Goal: Task Accomplishment & Management: Complete application form

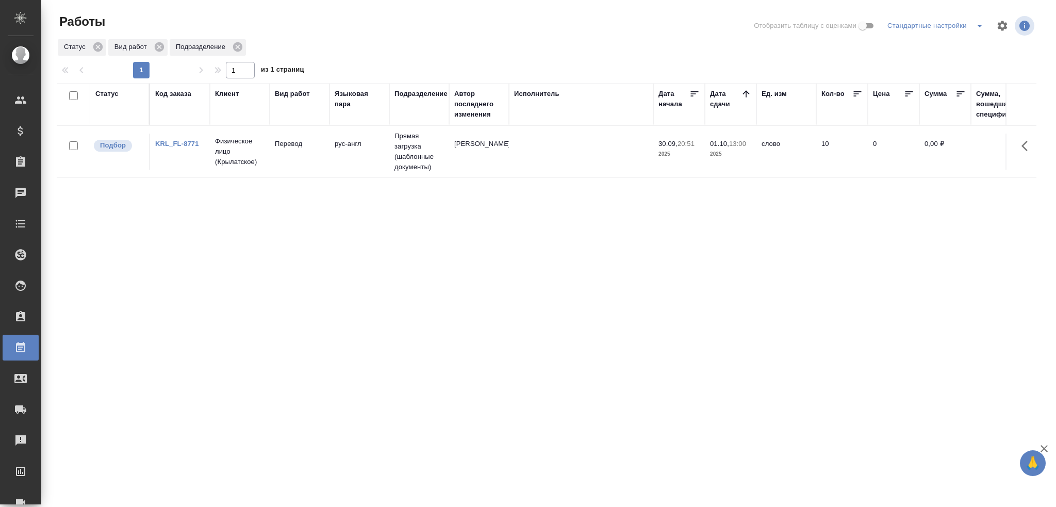
click at [362, 163] on td "рус-англ" at bounding box center [359, 152] width 60 height 36
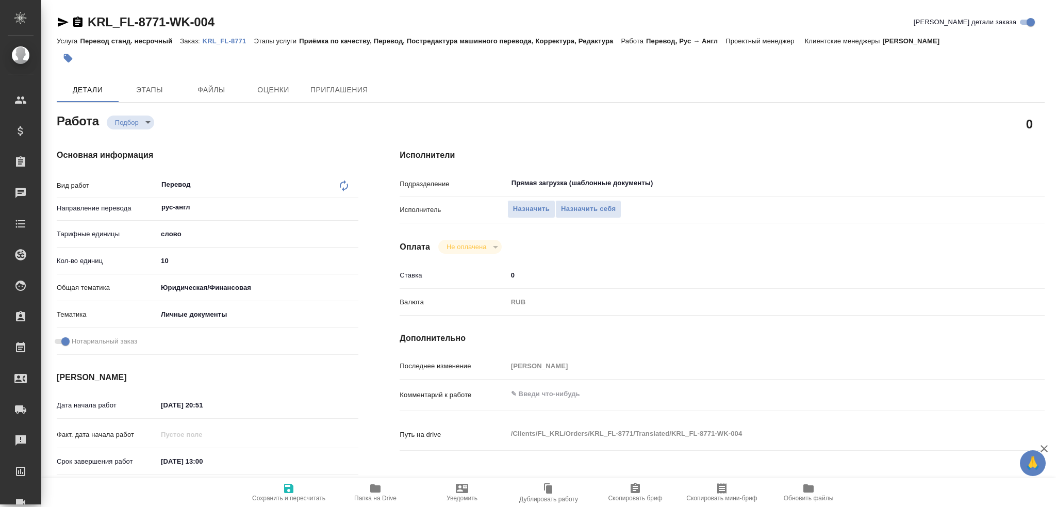
type textarea "x"
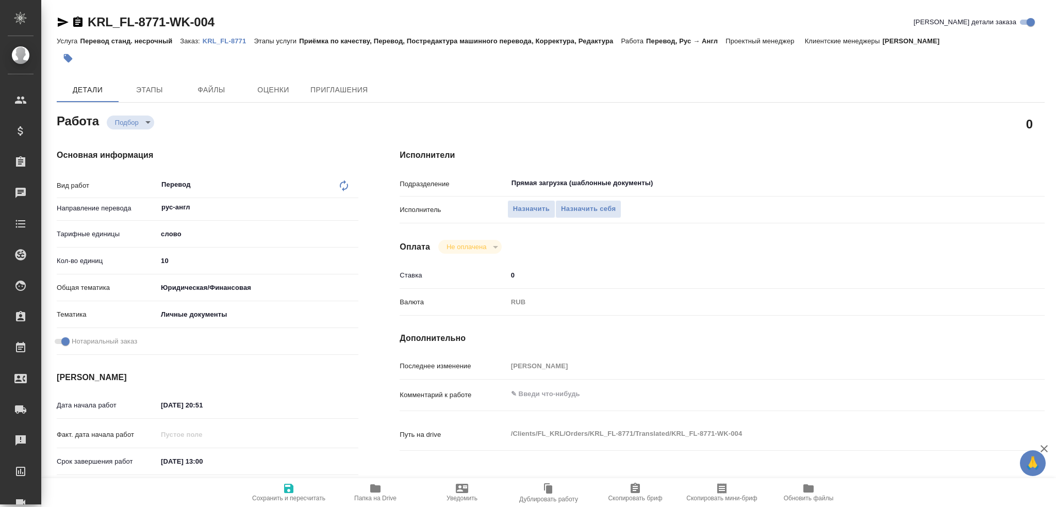
type textarea "x"
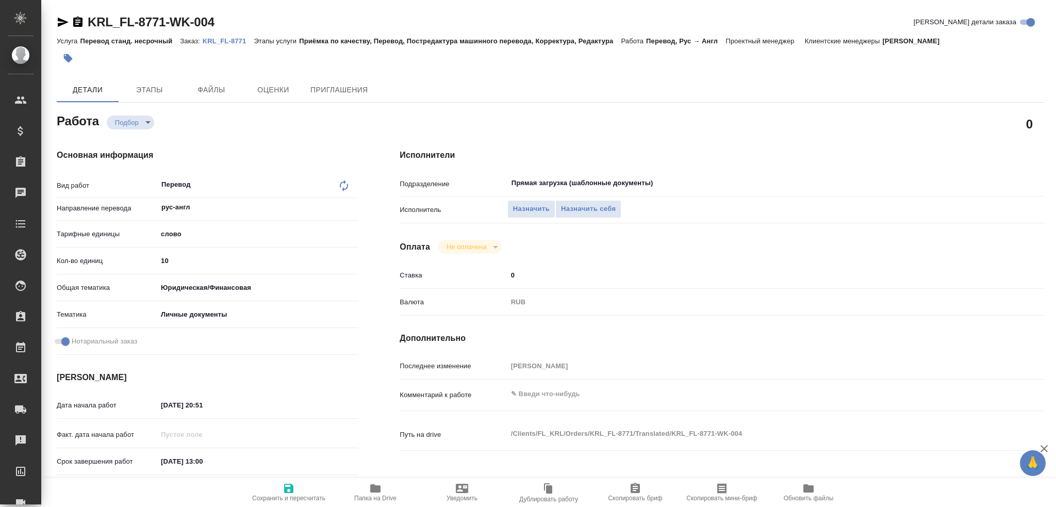
scroll to position [360, 0]
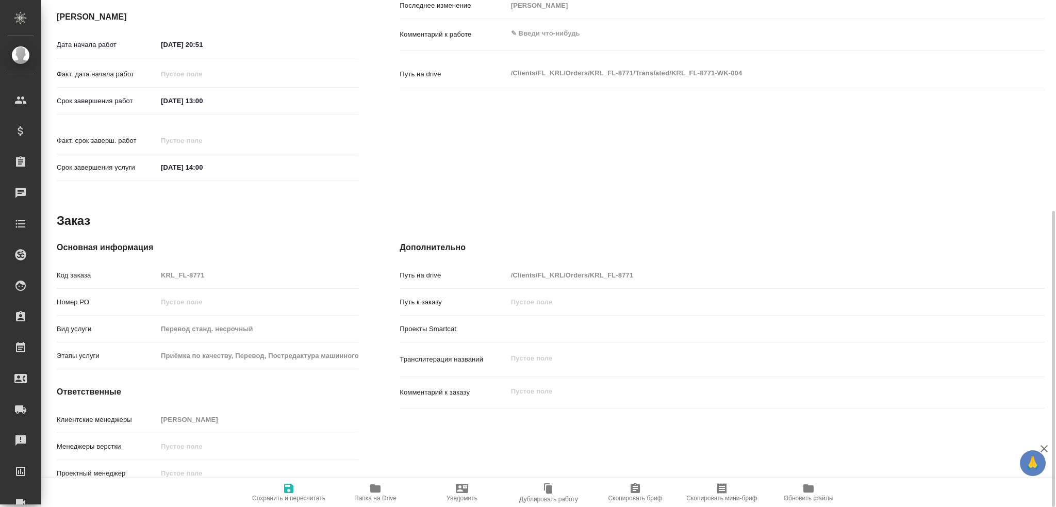
type textarea "x"
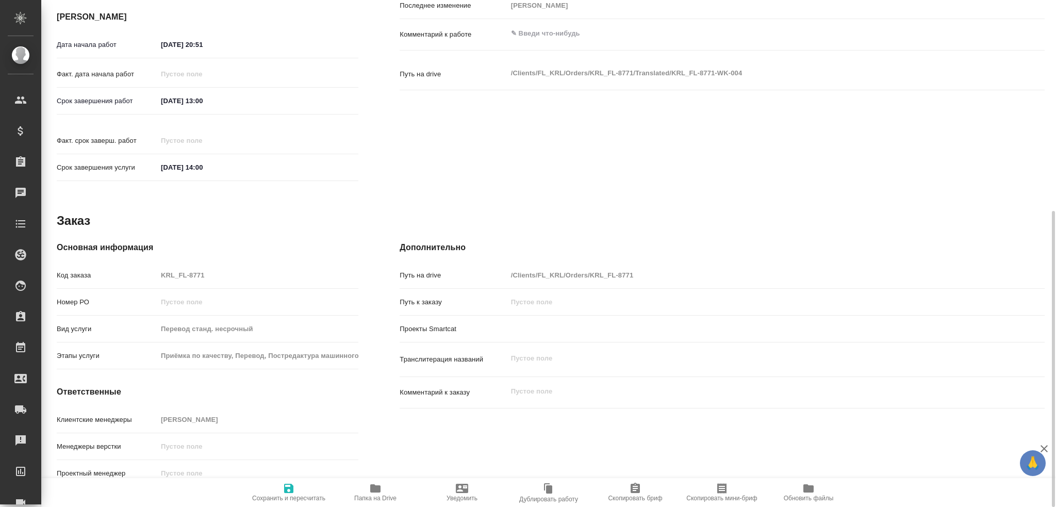
type textarea "x"
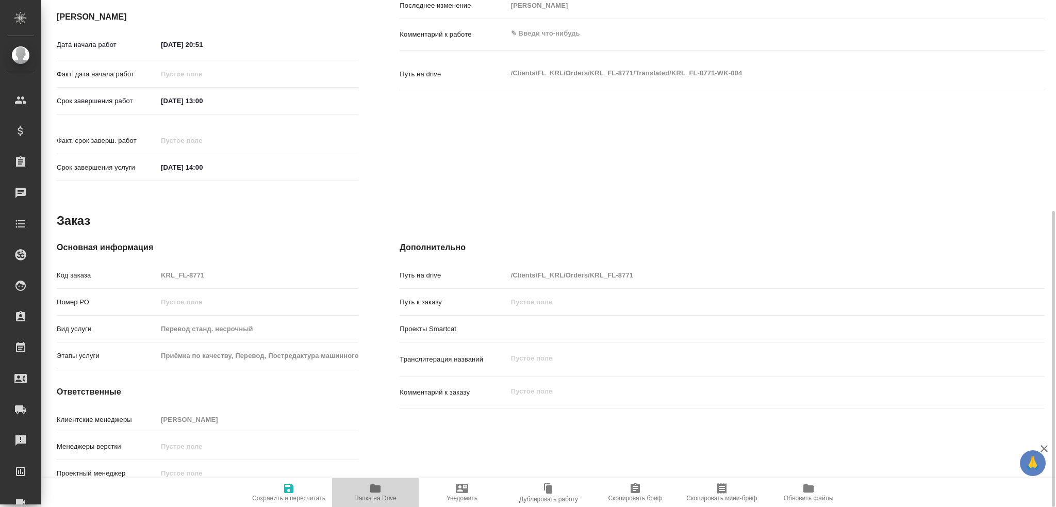
click at [384, 491] on span "Папка на Drive" at bounding box center [375, 492] width 74 height 20
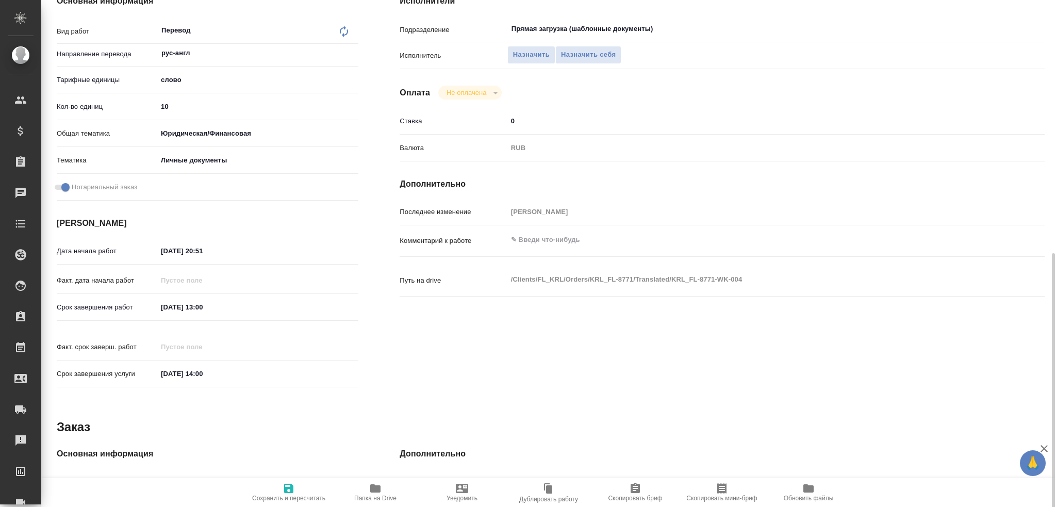
scroll to position [0, 0]
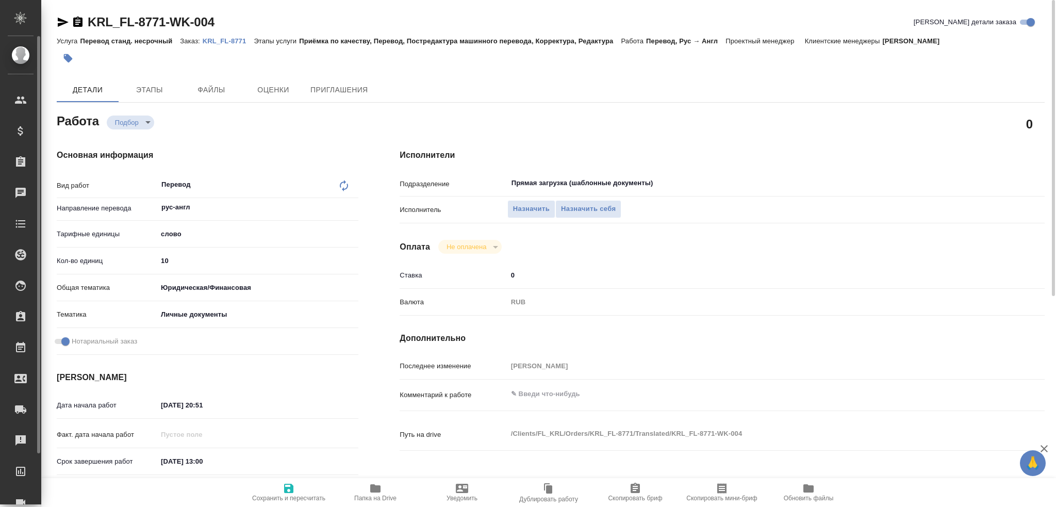
type textarea "x"
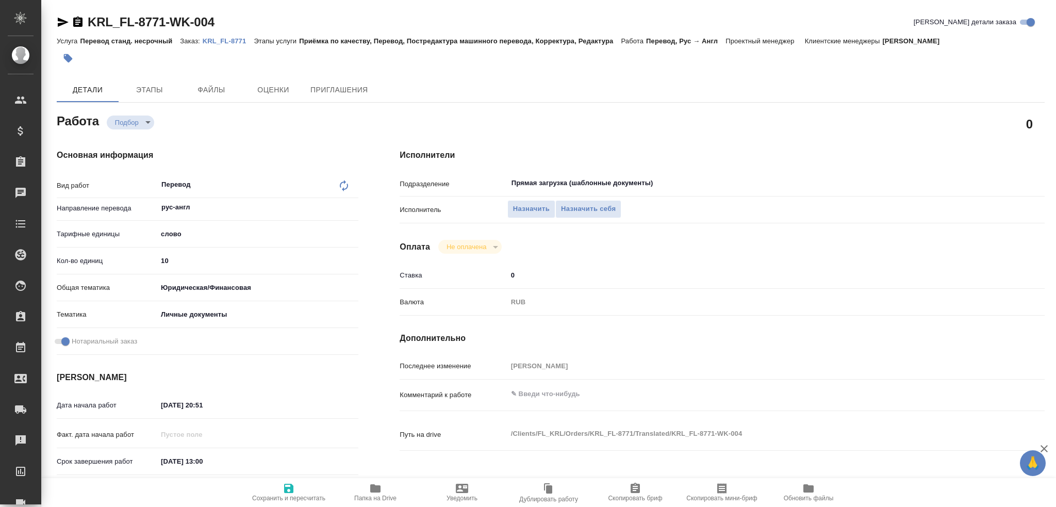
type textarea "x"
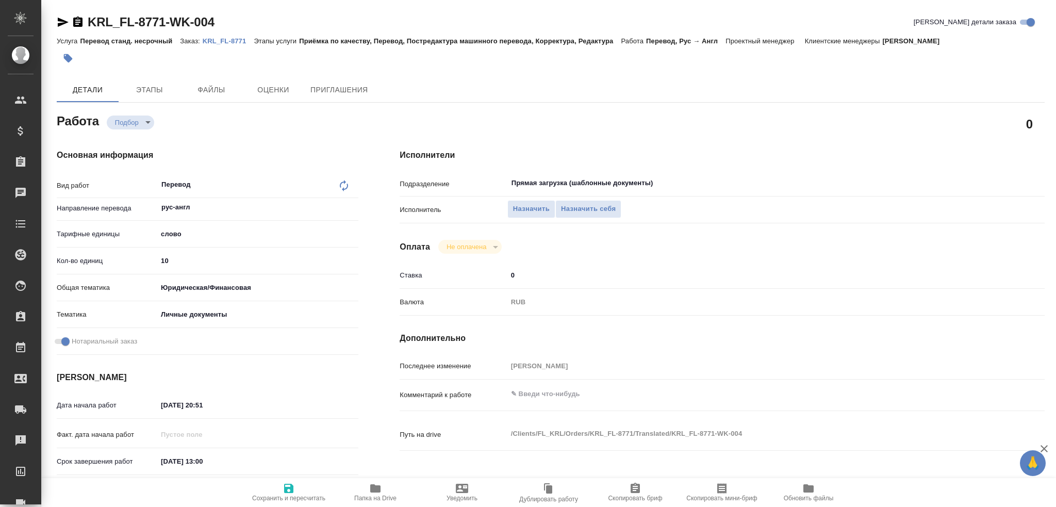
type textarea "x"
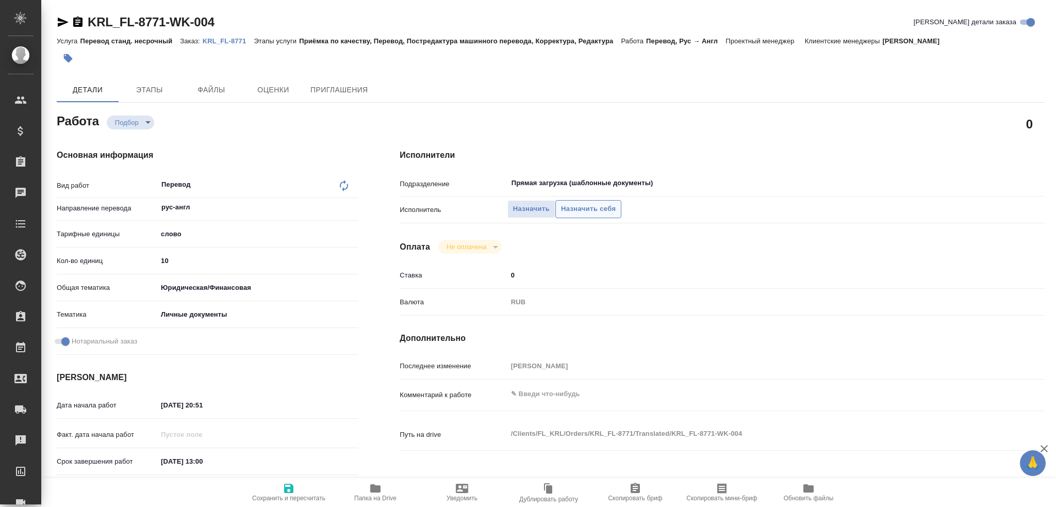
click at [581, 210] on span "Назначить себя" at bounding box center [588, 209] width 55 height 12
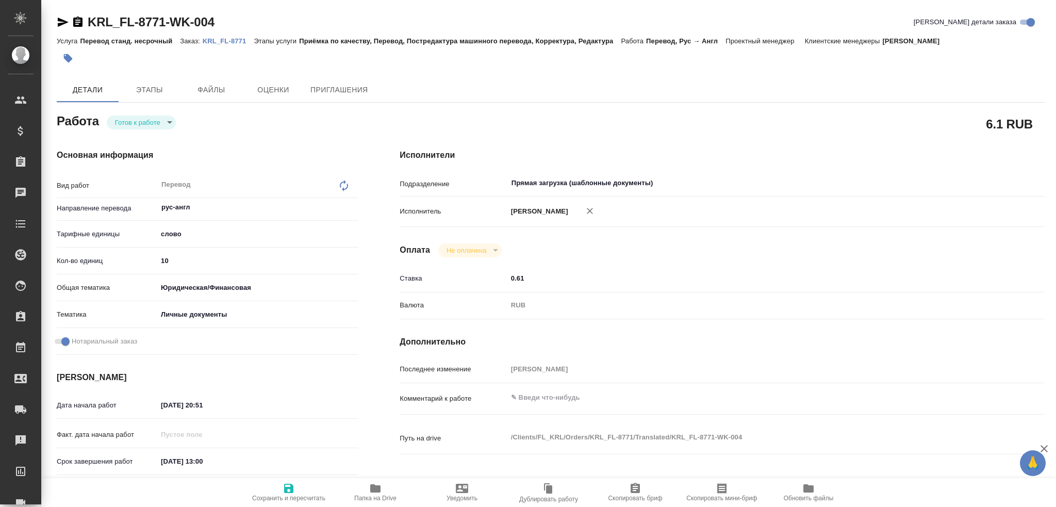
type textarea "x"
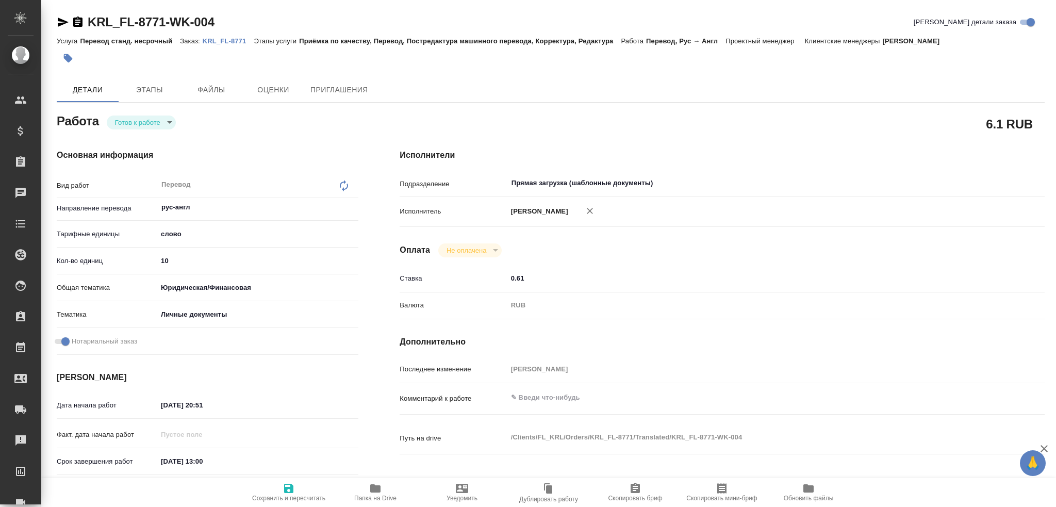
type textarea "x"
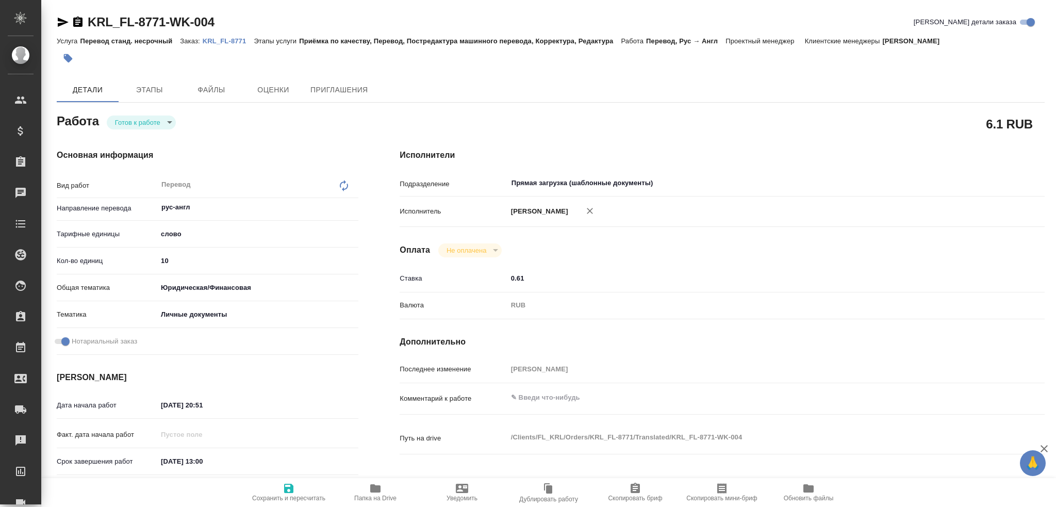
type textarea "x"
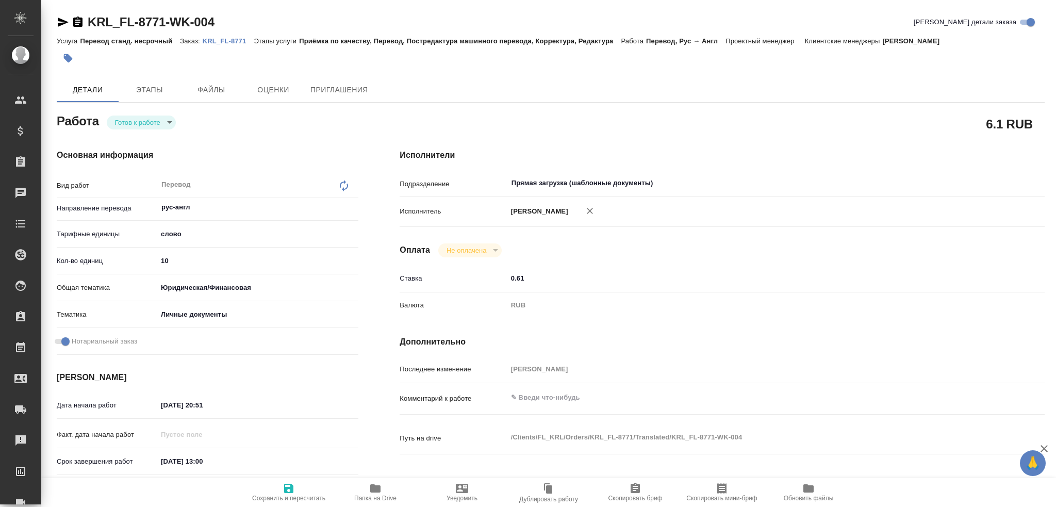
type textarea "x"
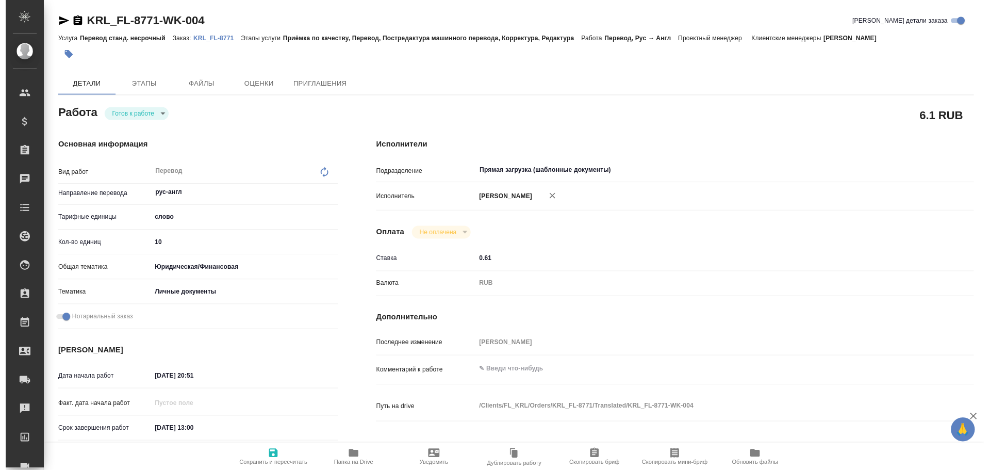
scroll to position [52, 0]
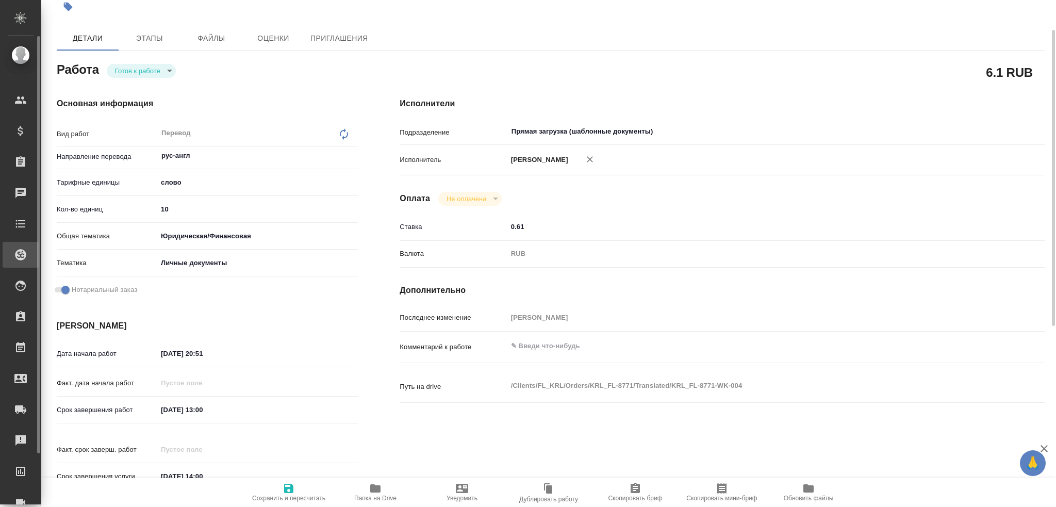
type textarea "x"
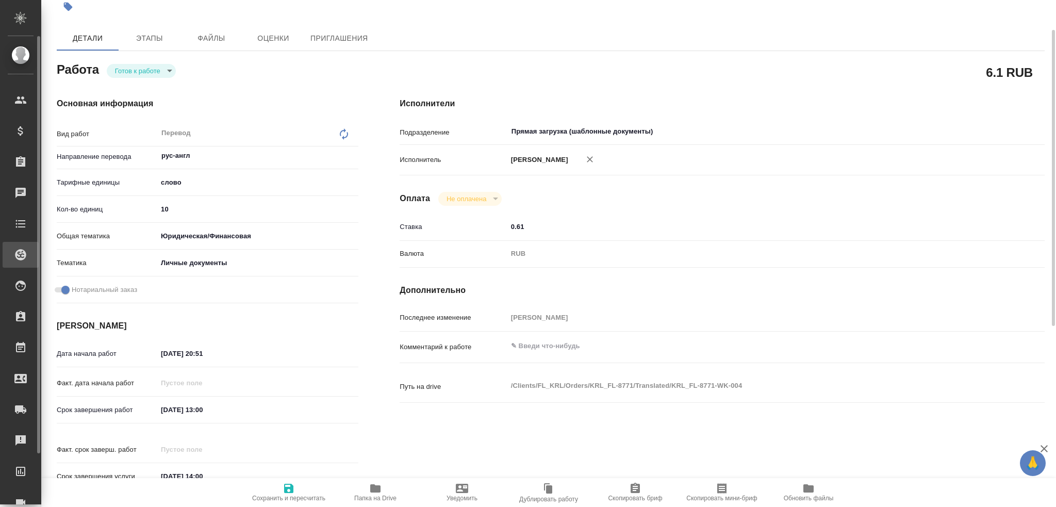
type textarea "x"
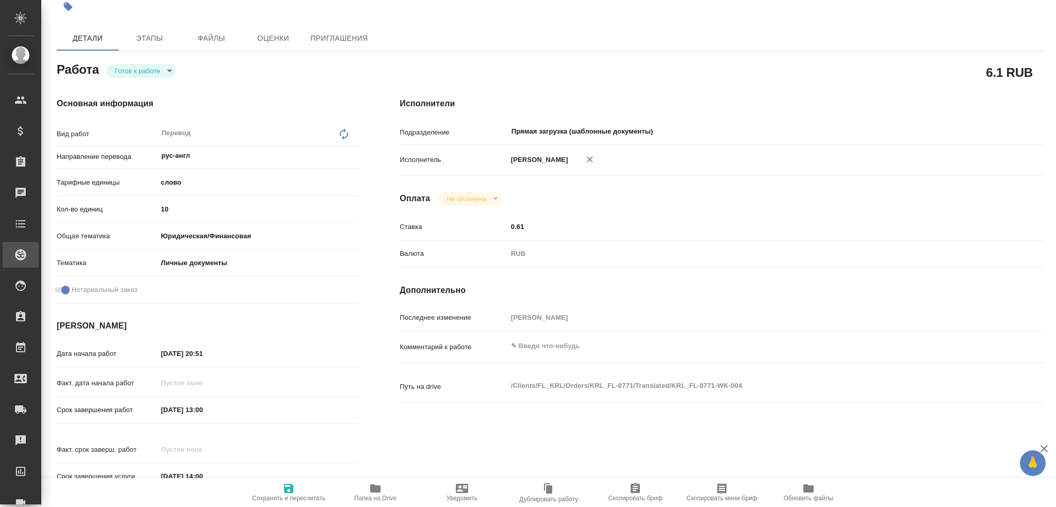
type textarea "x"
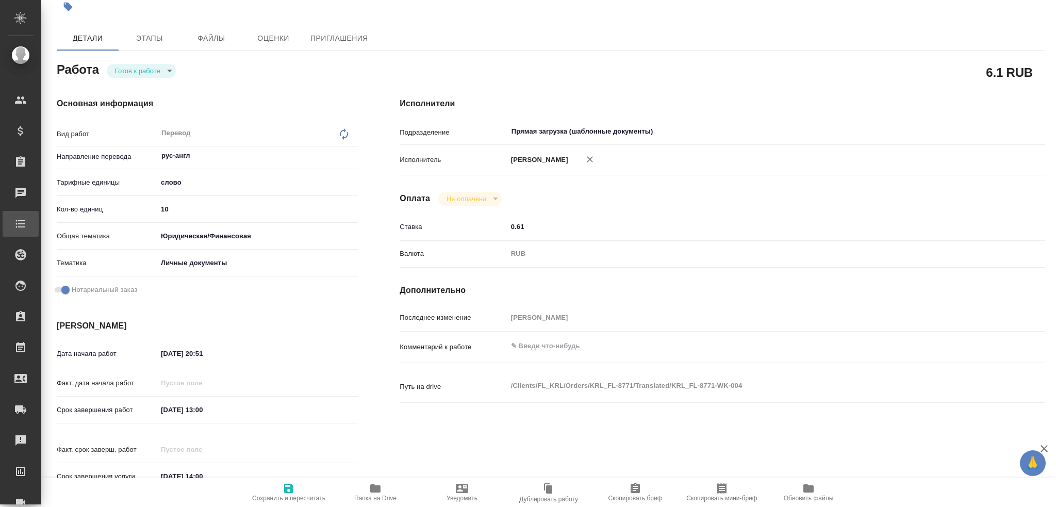
type textarea "x"
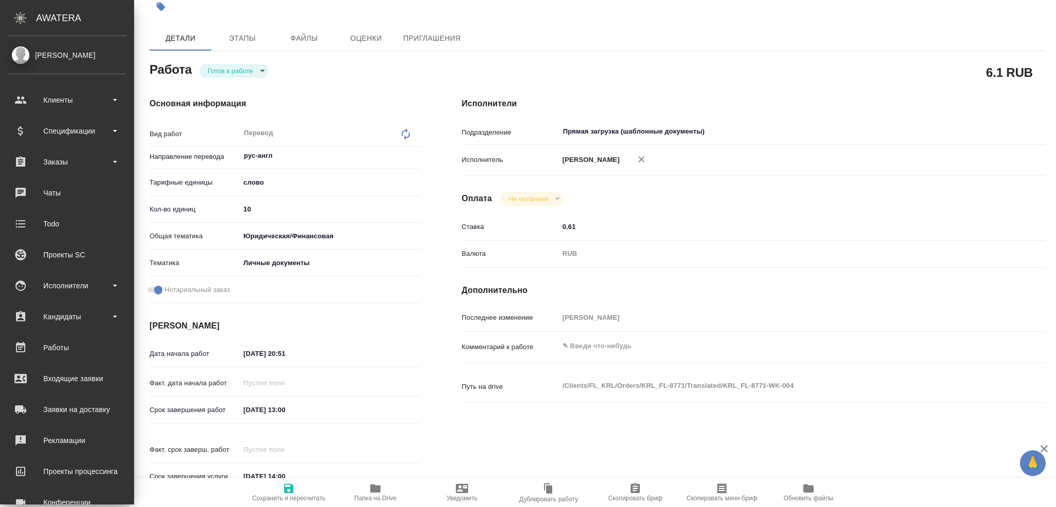
type textarea "x"
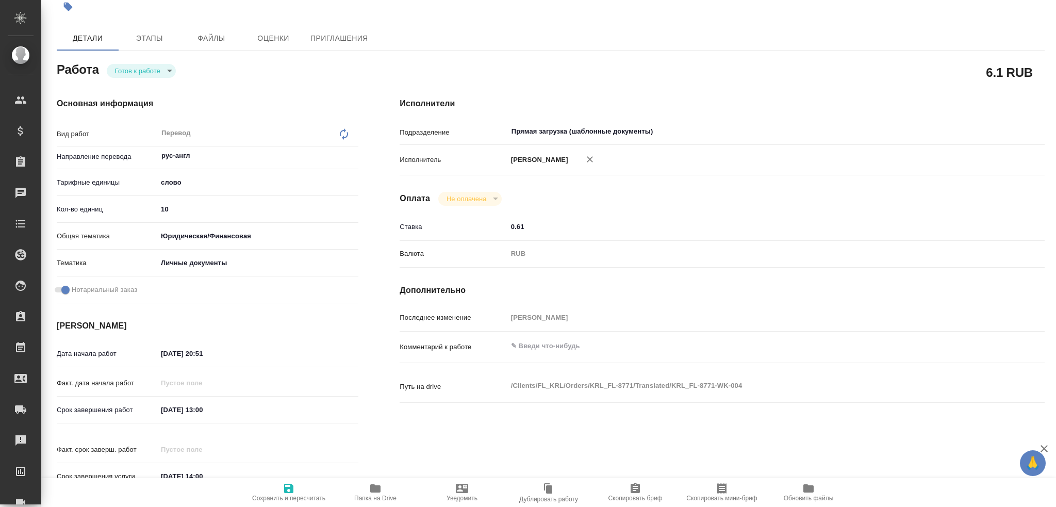
type textarea "x"
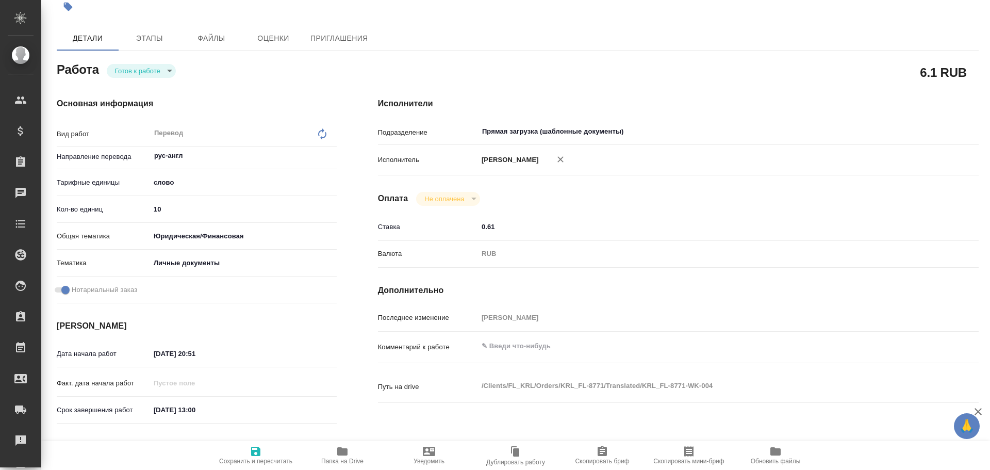
type textarea "x"
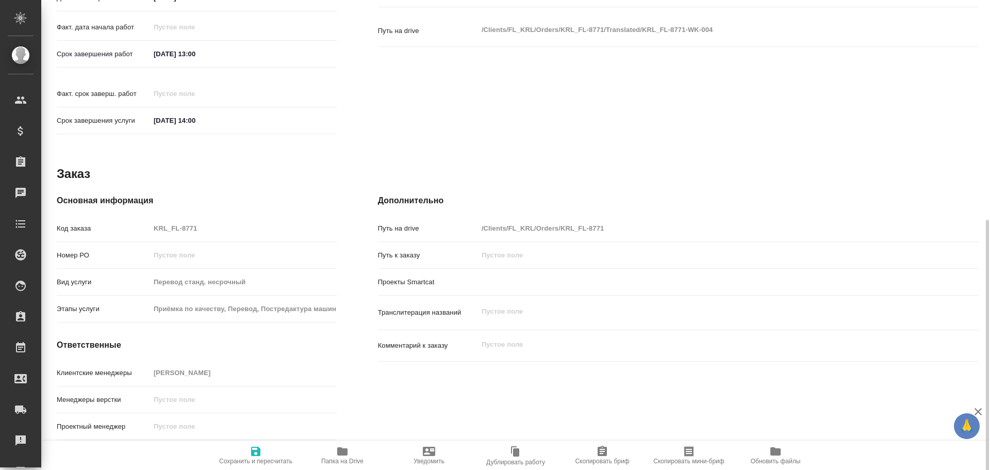
scroll to position [413, 0]
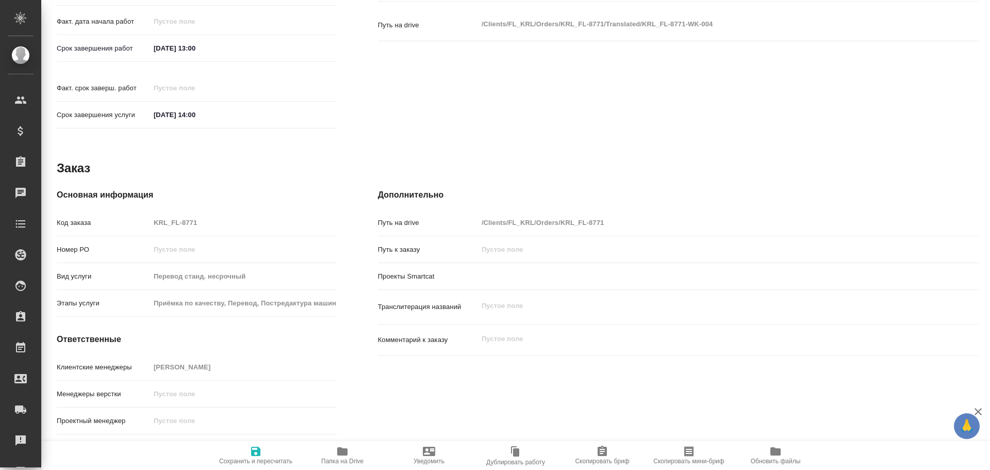
click at [336, 459] on span "Папка на Drive" at bounding box center [342, 460] width 42 height 7
